Goal: Download file/media

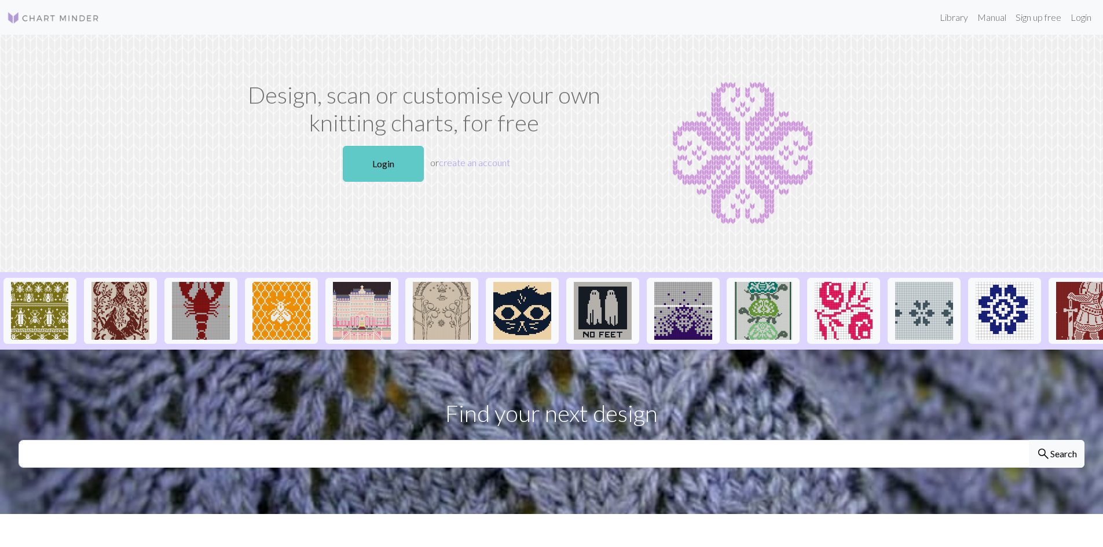
click at [395, 170] on link "Login" at bounding box center [383, 164] width 81 height 36
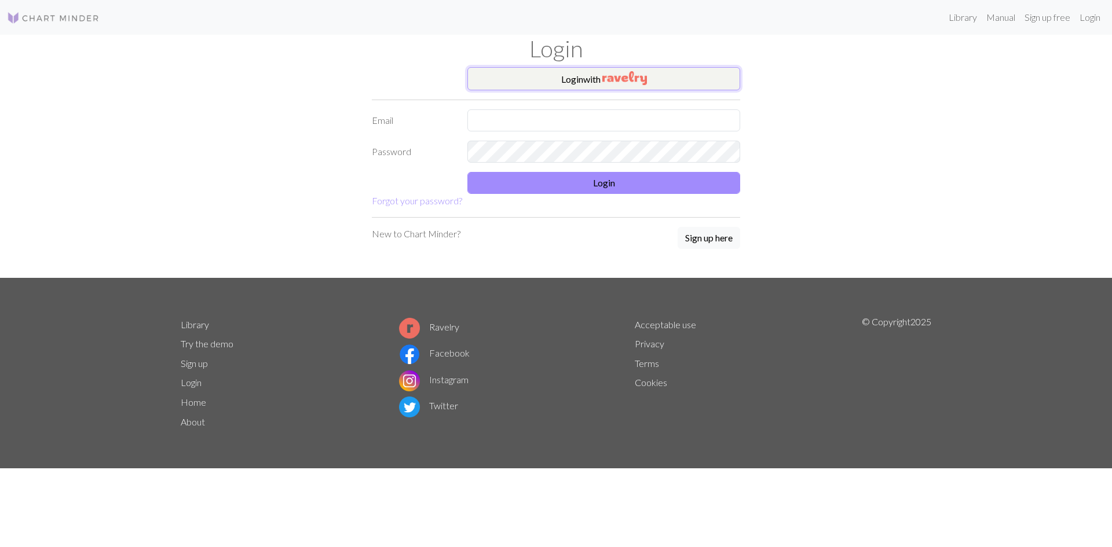
click at [540, 76] on button "Login with" at bounding box center [603, 78] width 273 height 23
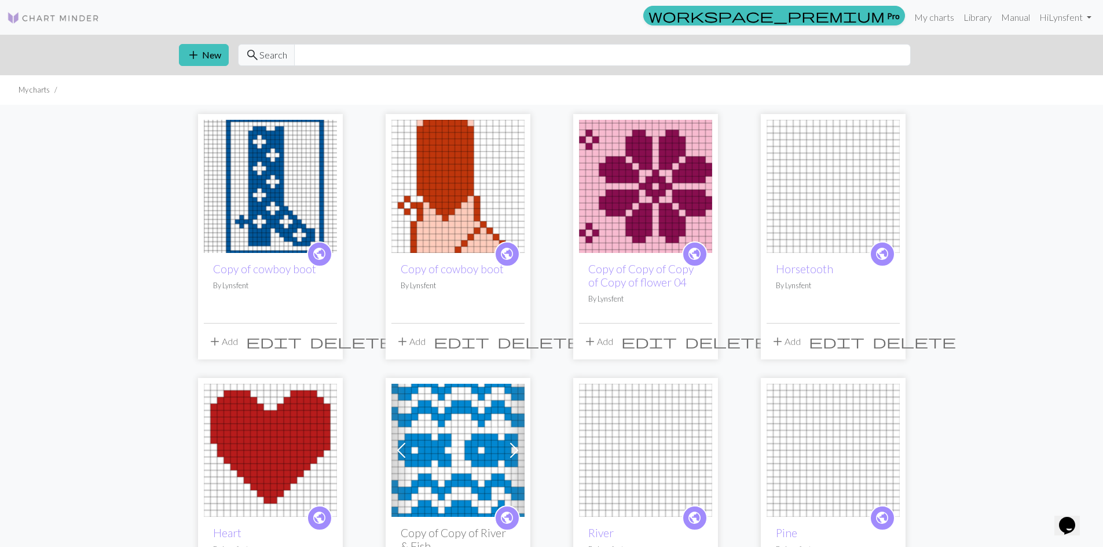
click at [274, 156] on img at bounding box center [270, 186] width 133 height 133
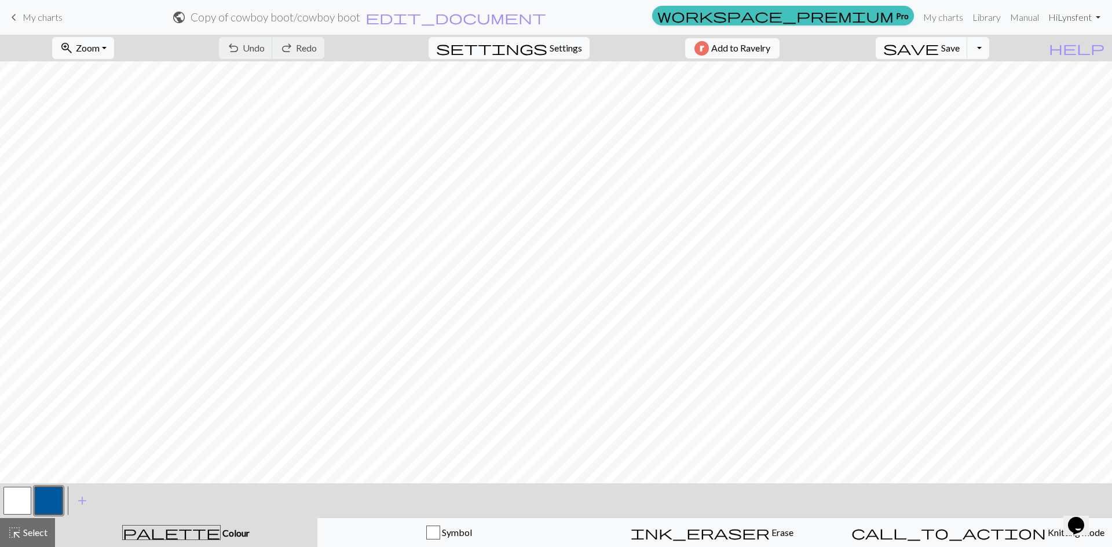
click at [1089, 21] on link "Hi Lynsfent" at bounding box center [1073, 17] width 61 height 23
click at [959, 50] on span "Save" at bounding box center [950, 47] width 19 height 11
click at [938, 44] on span "save" at bounding box center [911, 48] width 56 height 16
click at [989, 46] on button "Toggle Dropdown" at bounding box center [978, 48] width 22 height 22
click at [973, 91] on button "save_alt Download" at bounding box center [892, 92] width 191 height 19
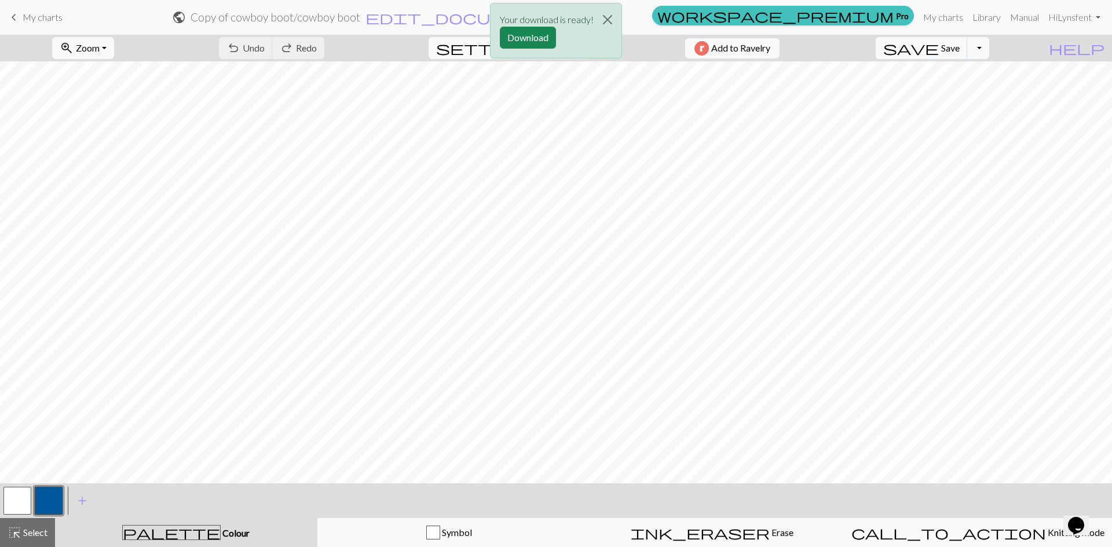
click at [498, 39] on div "Your download is ready! Download" at bounding box center [556, 31] width 132 height 56
click at [513, 36] on button "Download" at bounding box center [528, 38] width 56 height 22
